Goal: Information Seeking & Learning: Find specific page/section

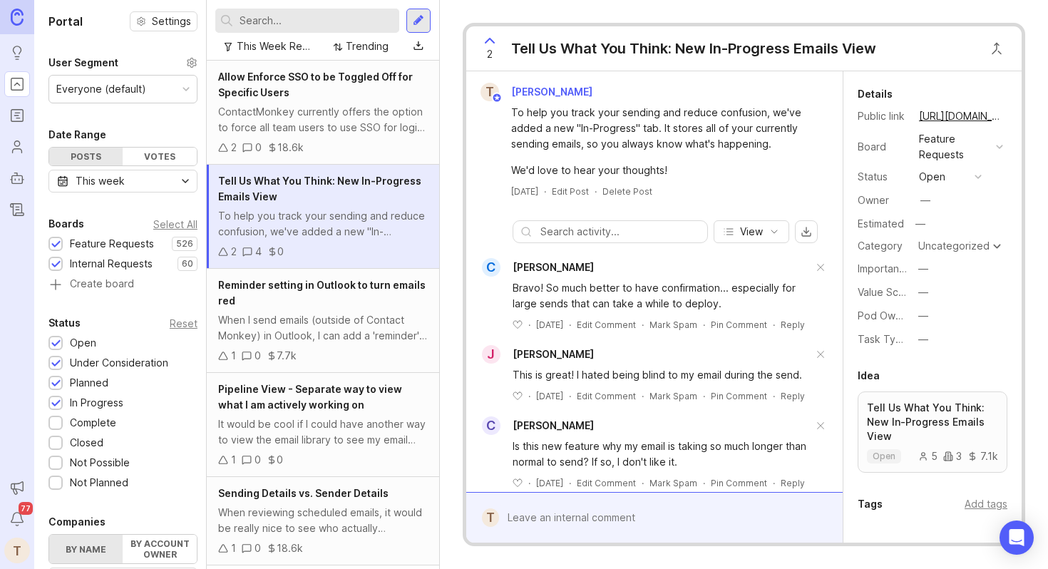
click at [302, 84] on div "Allow Enforce SSO to be Toggled Off for Specific Users" at bounding box center [323, 84] width 210 height 31
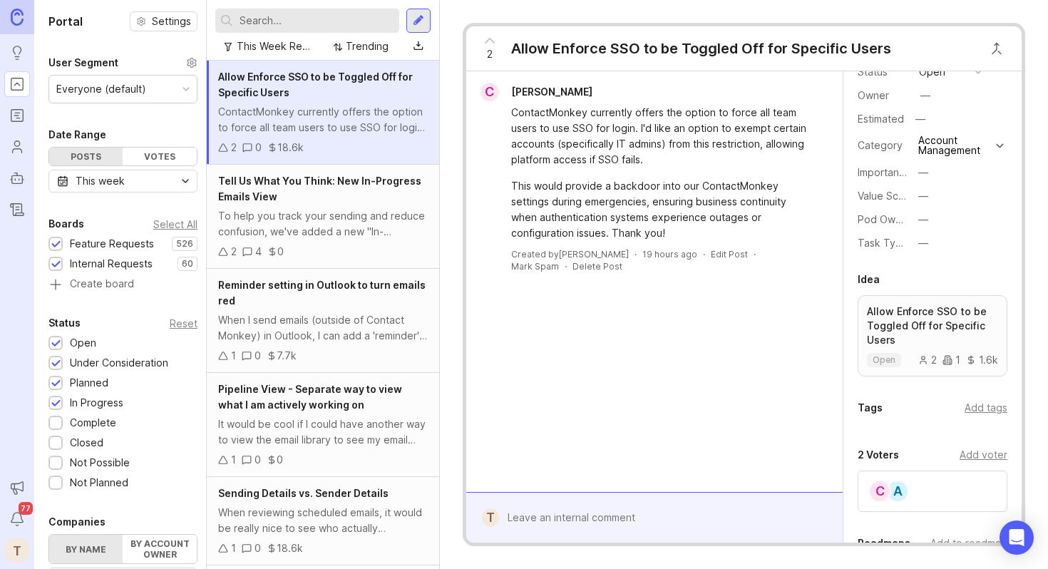
scroll to position [130, 0]
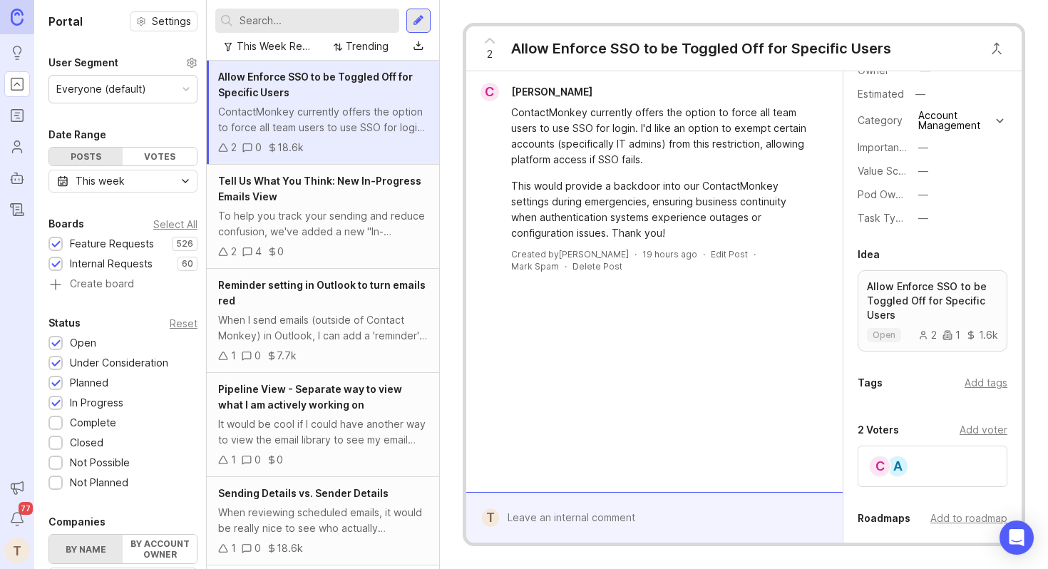
click at [982, 389] on div "Add tags" at bounding box center [986, 383] width 43 height 16
type input "s"
click at [780, 466] on div "C [PERSON_NAME] ContactMonkey currently offers the option to force all team use…" at bounding box center [654, 281] width 376 height 421
click at [355, 223] on div "To help you track your sending and reduce confusion, we've added a new "In-Prog…" at bounding box center [323, 223] width 210 height 31
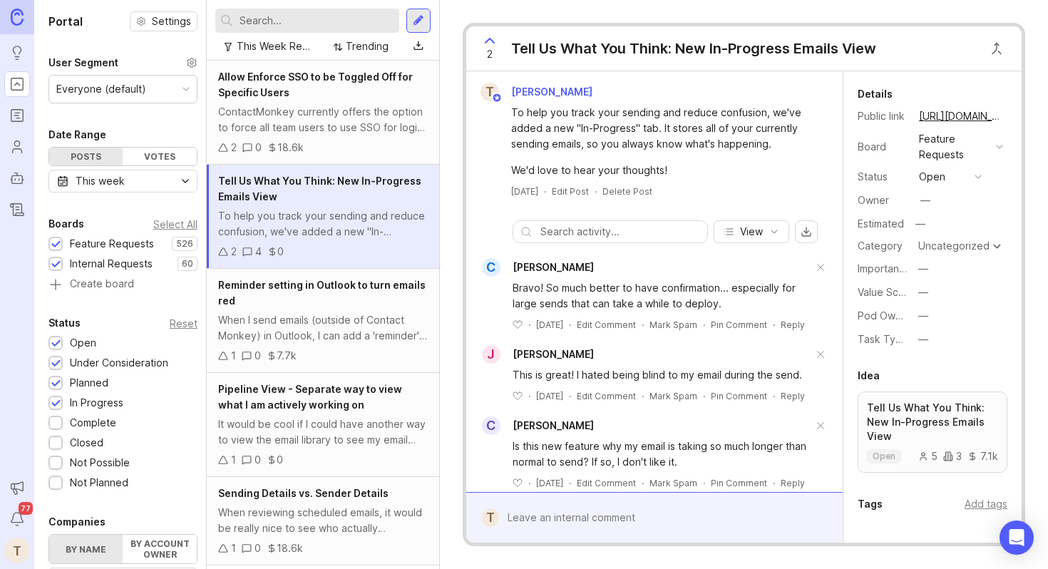
click at [346, 305] on div "Reminder setting in Outlook to turn emails red" at bounding box center [323, 292] width 210 height 31
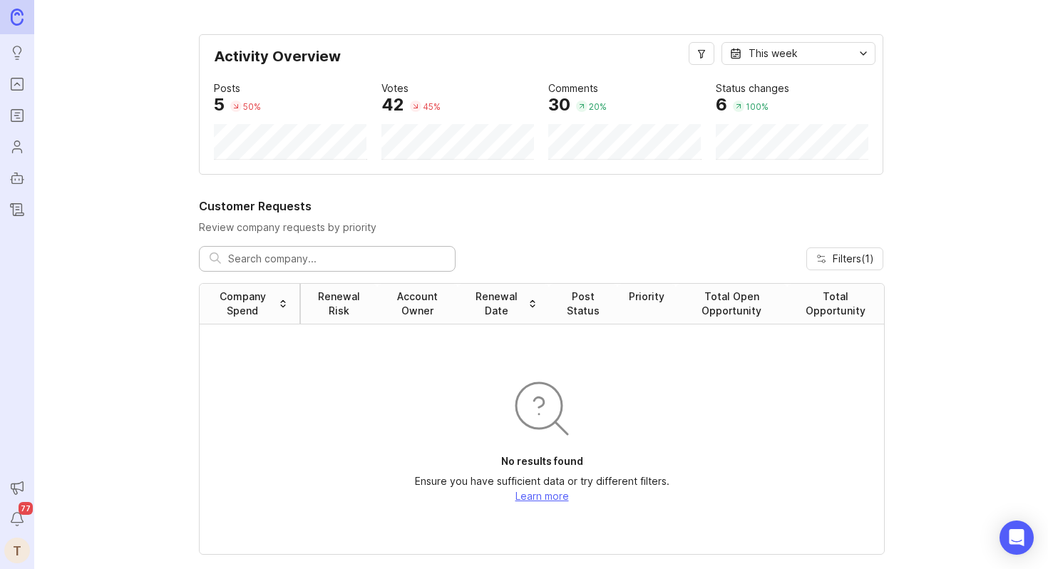
click at [21, 83] on icon "Portal" at bounding box center [17, 84] width 16 height 17
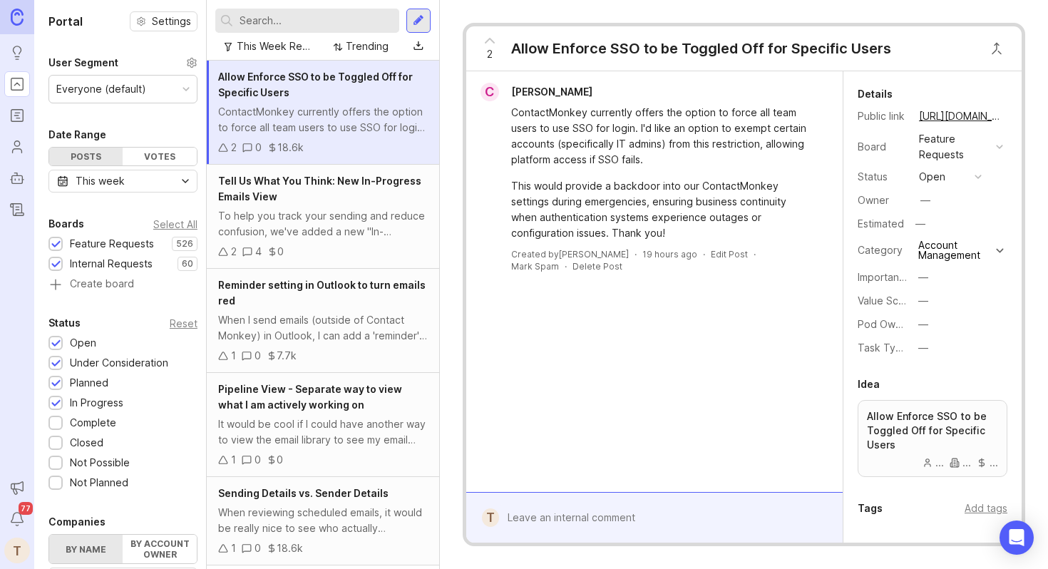
click at [289, 26] on input "text" at bounding box center [317, 21] width 154 height 16
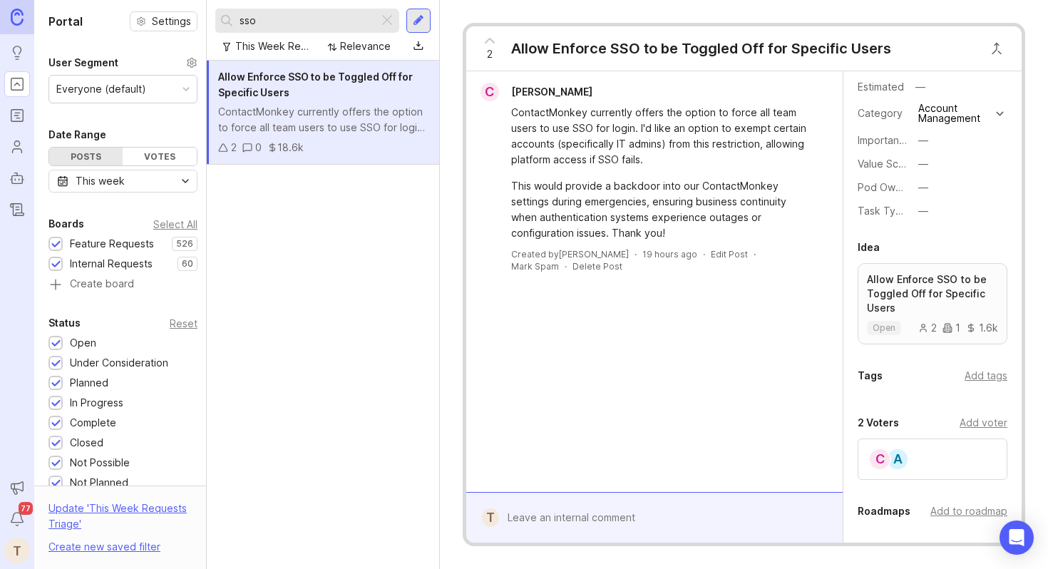
scroll to position [138, 0]
type input "sso"
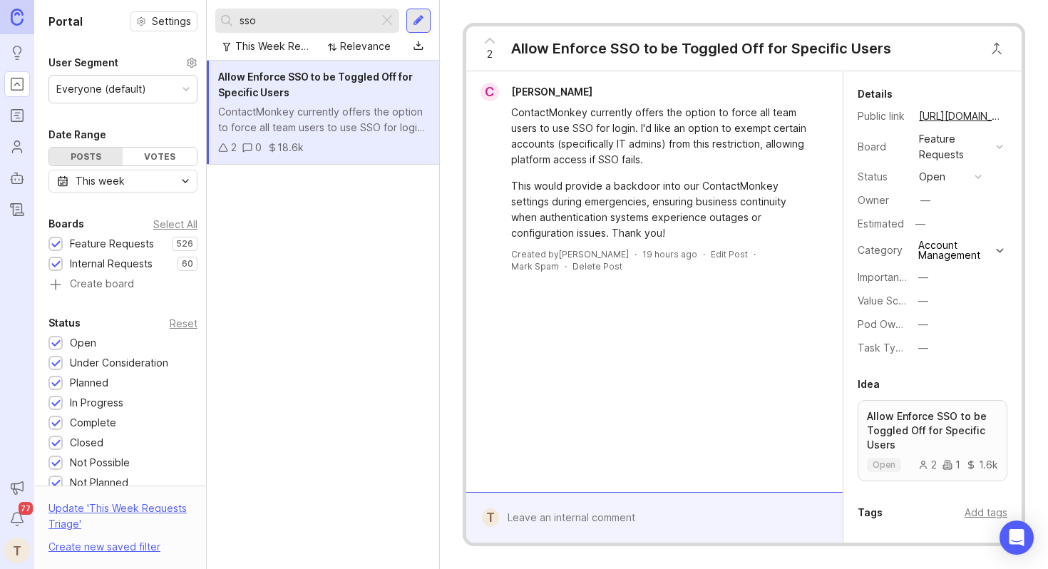
scroll to position [138, 0]
